Goal: Task Accomplishment & Management: Manage account settings

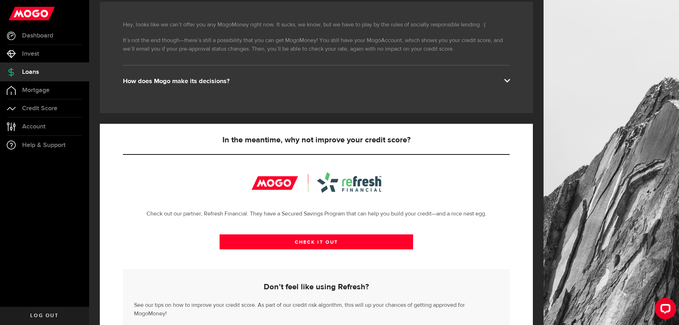
scroll to position [156, 0]
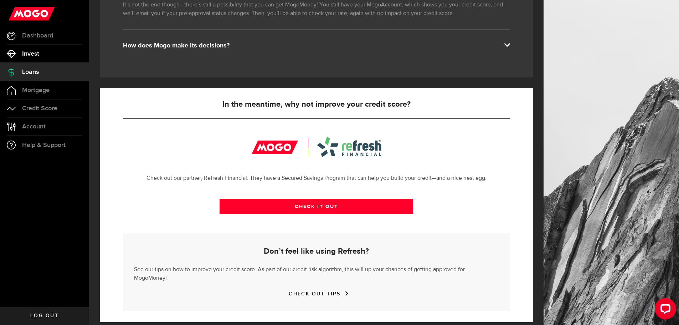
click at [23, 49] on link "Invest" at bounding box center [44, 54] width 89 height 18
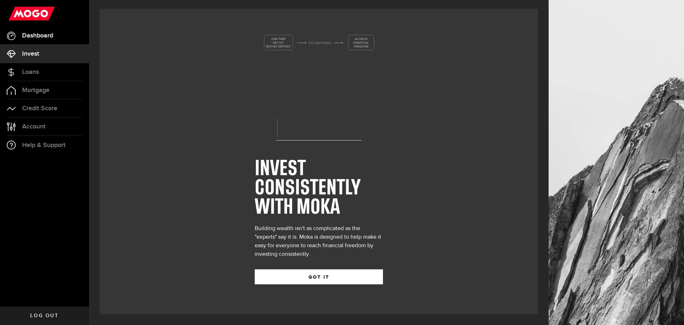
click at [29, 36] on span "Dashboard" at bounding box center [37, 35] width 31 height 6
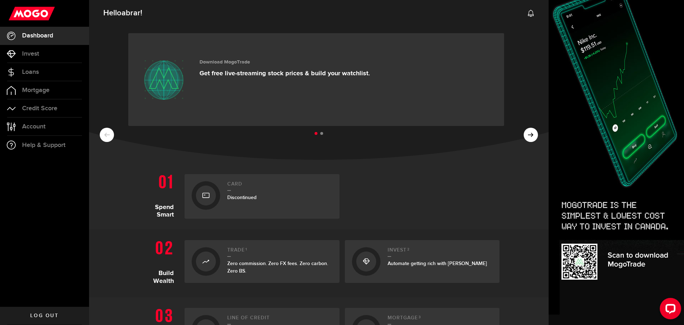
click at [527, 134] on ul at bounding box center [319, 133] width 438 height 9
click at [522, 133] on ul at bounding box center [319, 133] width 438 height 9
click at [529, 11] on icon at bounding box center [531, 13] width 7 height 7
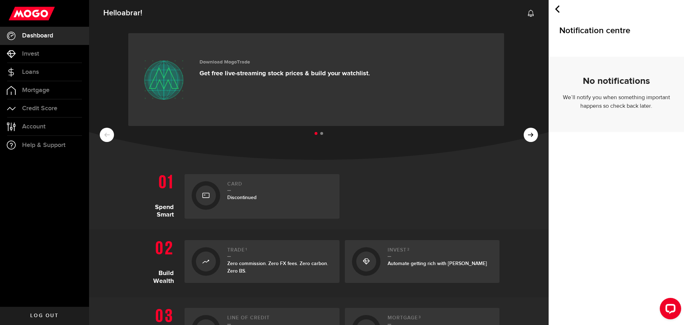
click at [556, 7] on icon at bounding box center [557, 8] width 7 height 7
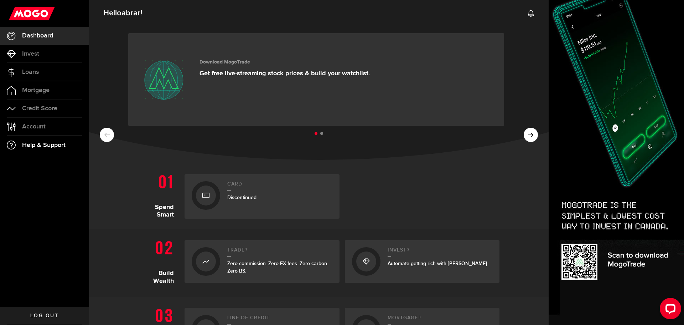
click at [35, 142] on span "Help & Support" at bounding box center [43, 145] width 43 height 6
click at [35, 128] on span "Account" at bounding box center [34, 126] width 24 height 6
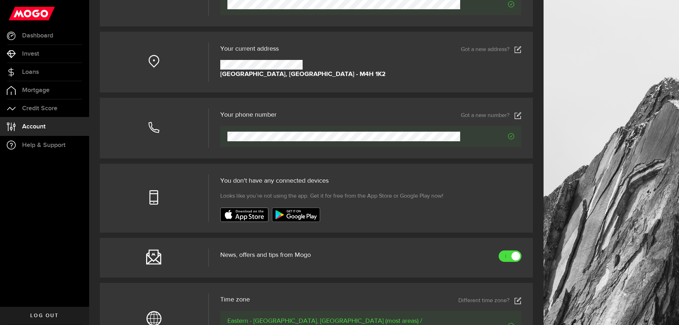
scroll to position [214, 0]
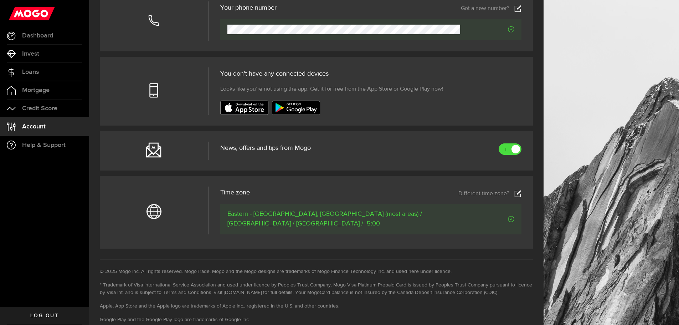
click at [245, 151] on span "News, offers and tips from Mogo" at bounding box center [265, 148] width 91 height 6
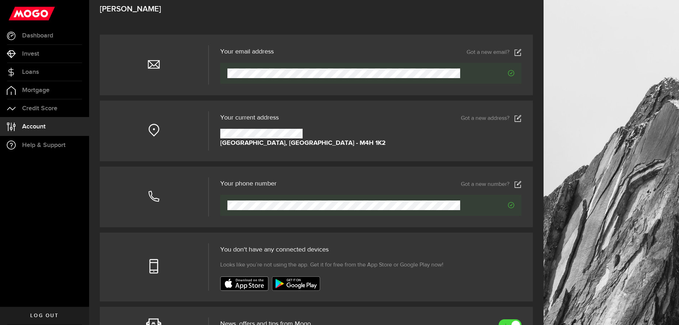
scroll to position [0, 0]
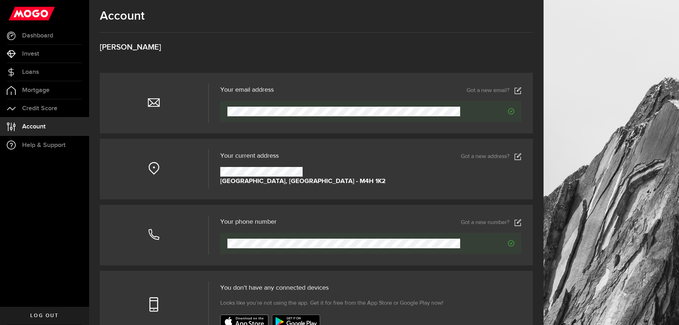
click at [34, 318] on span "Log out" at bounding box center [44, 315] width 28 height 5
